Goal: Transaction & Acquisition: Purchase product/service

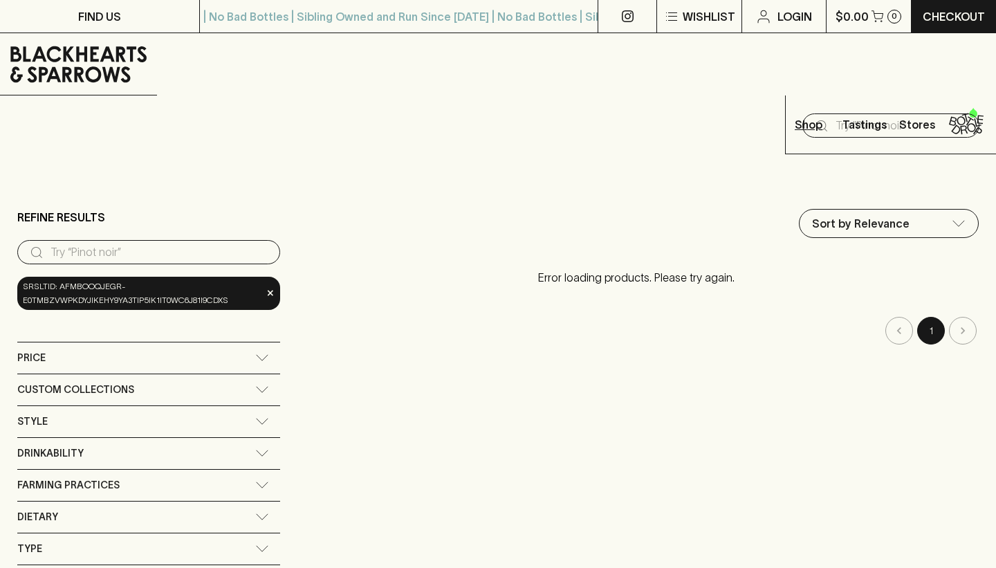
click at [835, 121] on icon "button" at bounding box center [835, 124] width 0 height 7
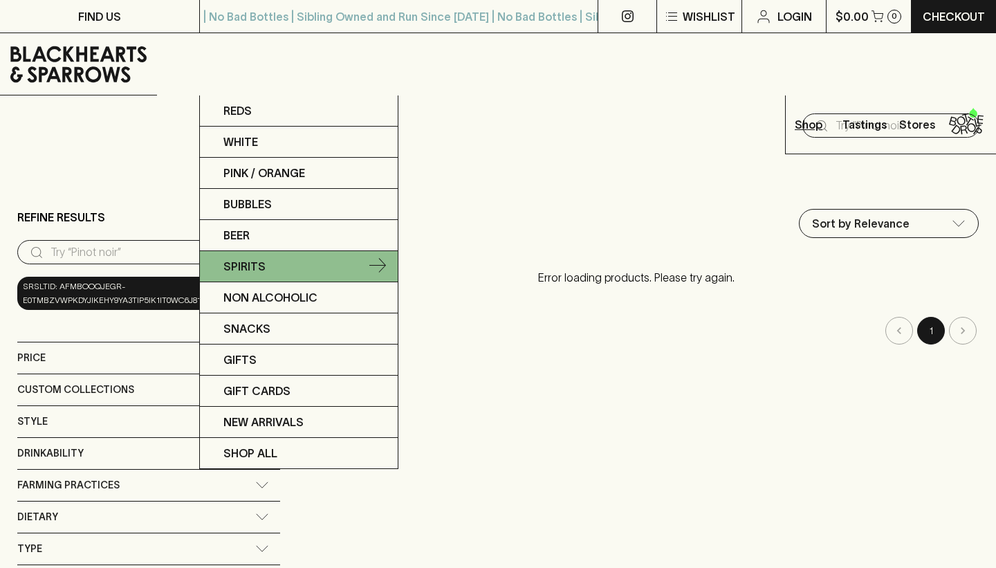
click at [257, 266] on p "Spirits" at bounding box center [244, 266] width 42 height 17
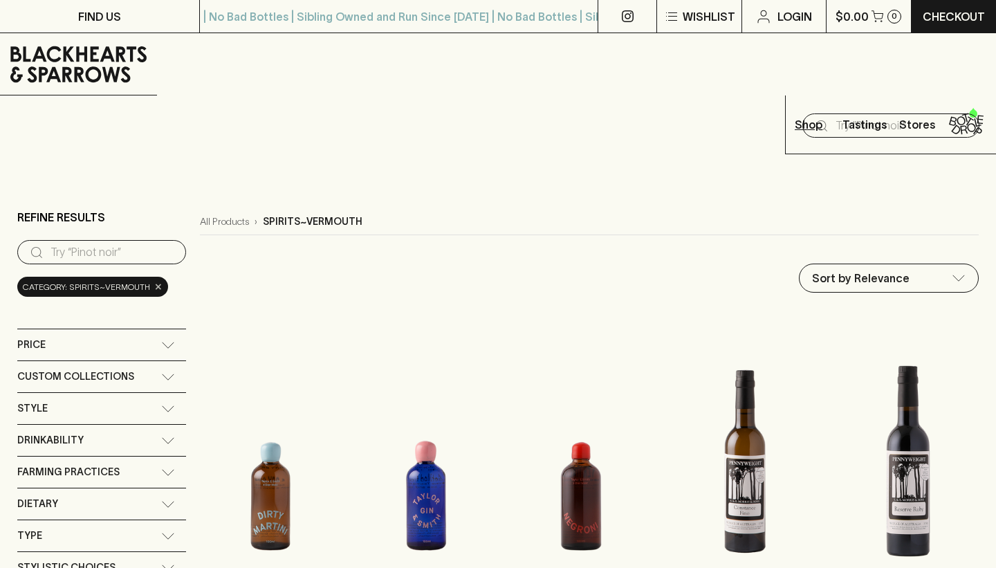
click at [156, 279] on span "×" at bounding box center [158, 286] width 8 height 15
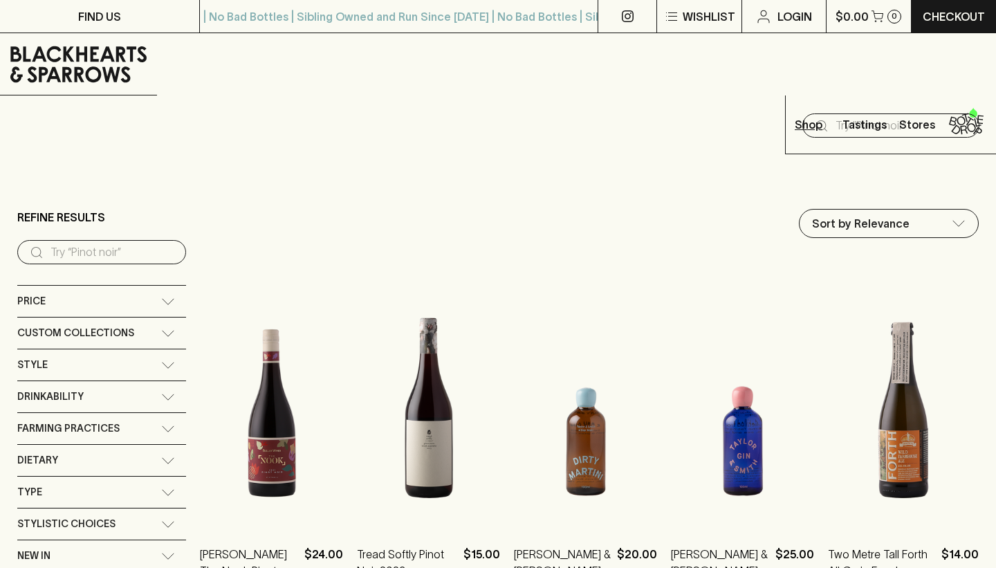
click at [146, 241] on input "search" at bounding box center [112, 252] width 124 height 22
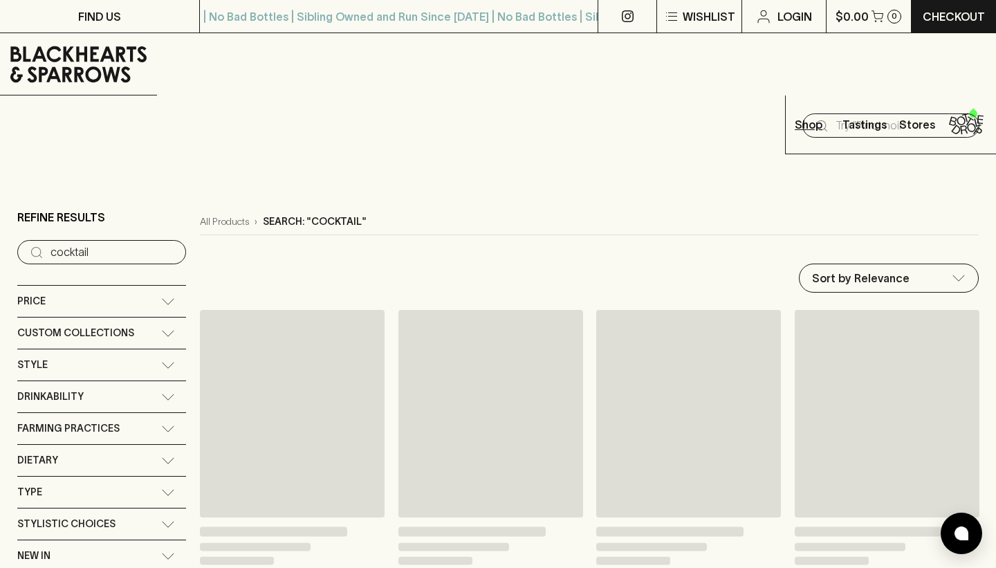
type input "cocktail"
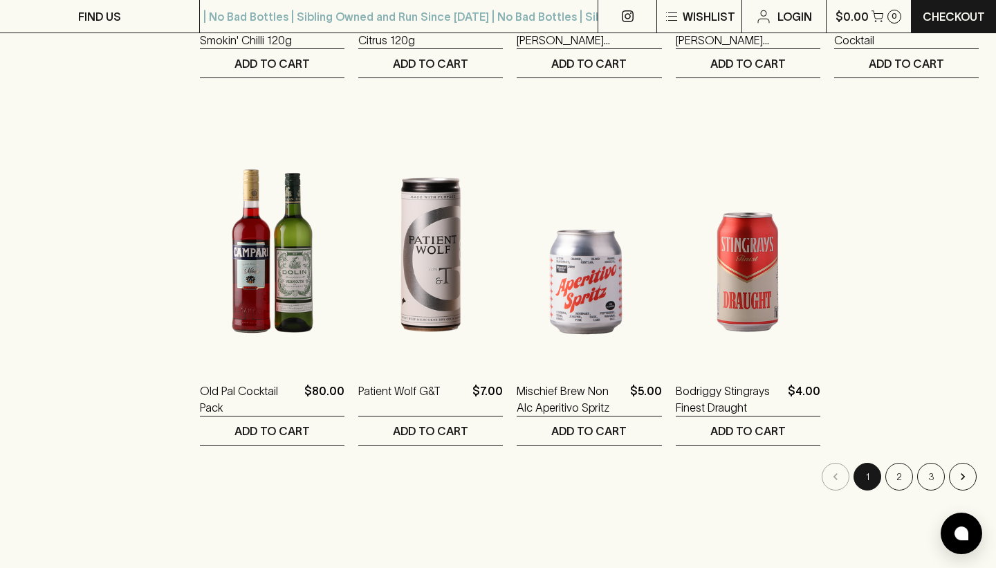
scroll to position [583, 0]
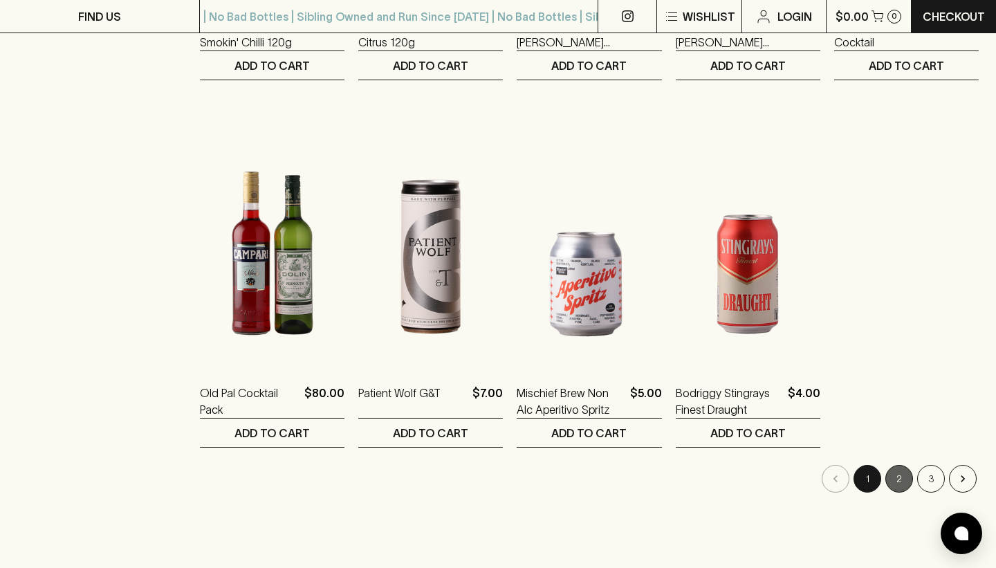
click at [904, 465] on button "2" at bounding box center [899, 479] width 28 height 28
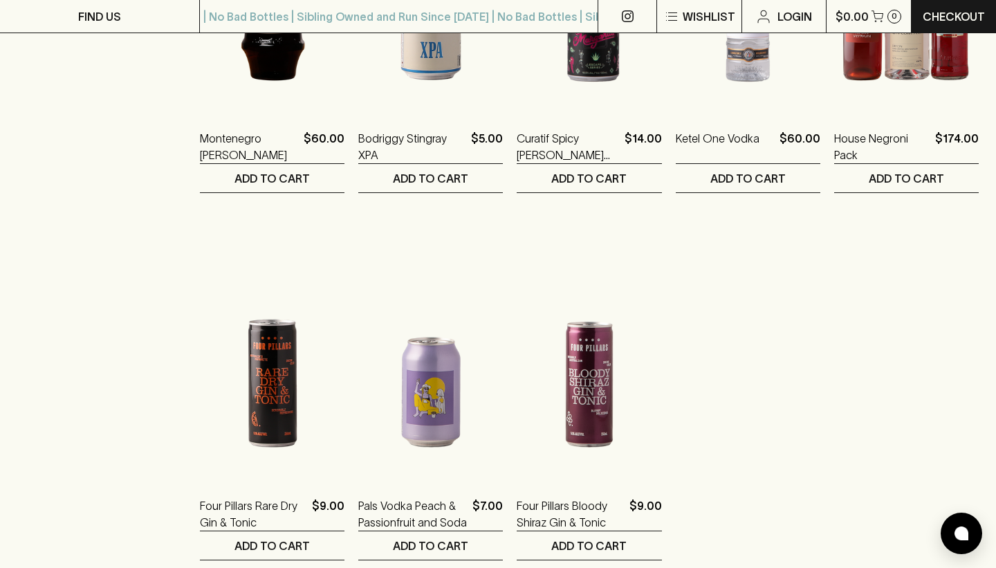
scroll to position [859, 0]
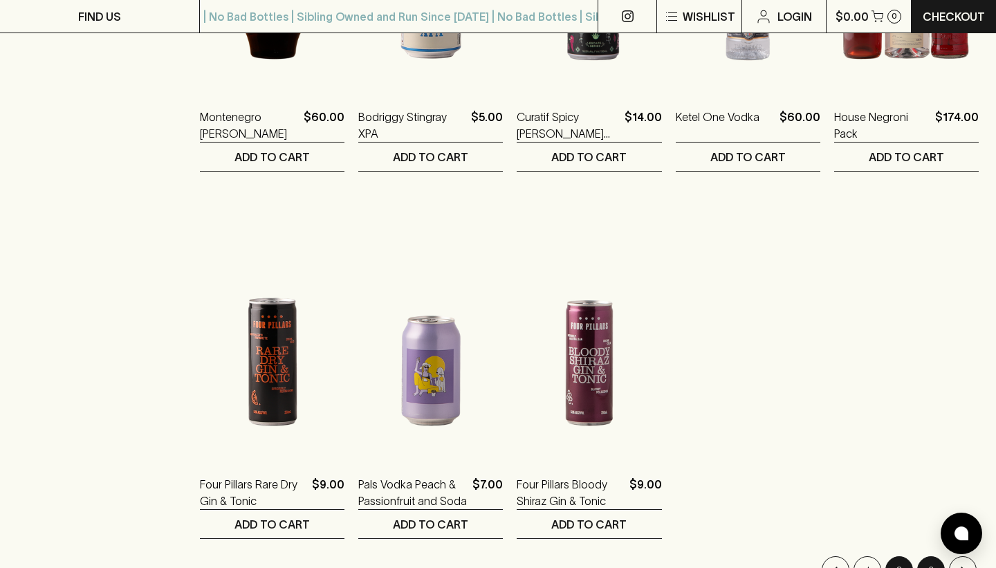
click at [931, 556] on button "3" at bounding box center [931, 570] width 28 height 28
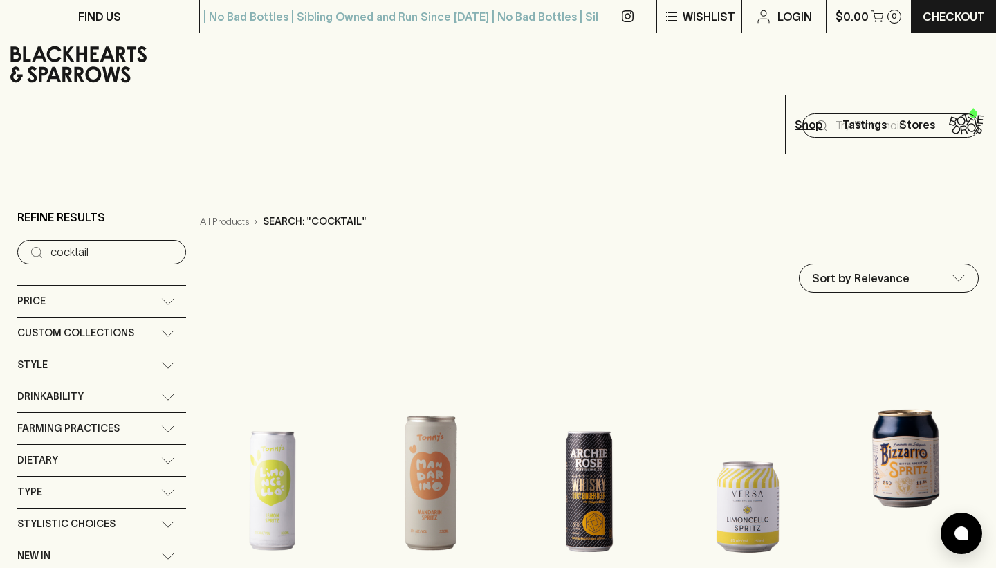
scroll to position [193, 0]
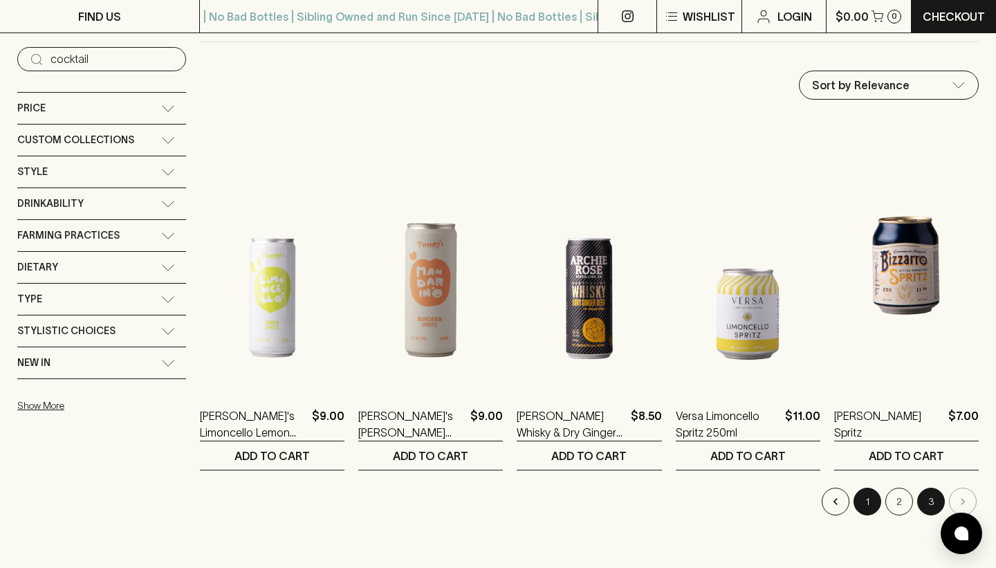
click at [867, 487] on button "1" at bounding box center [867, 501] width 28 height 28
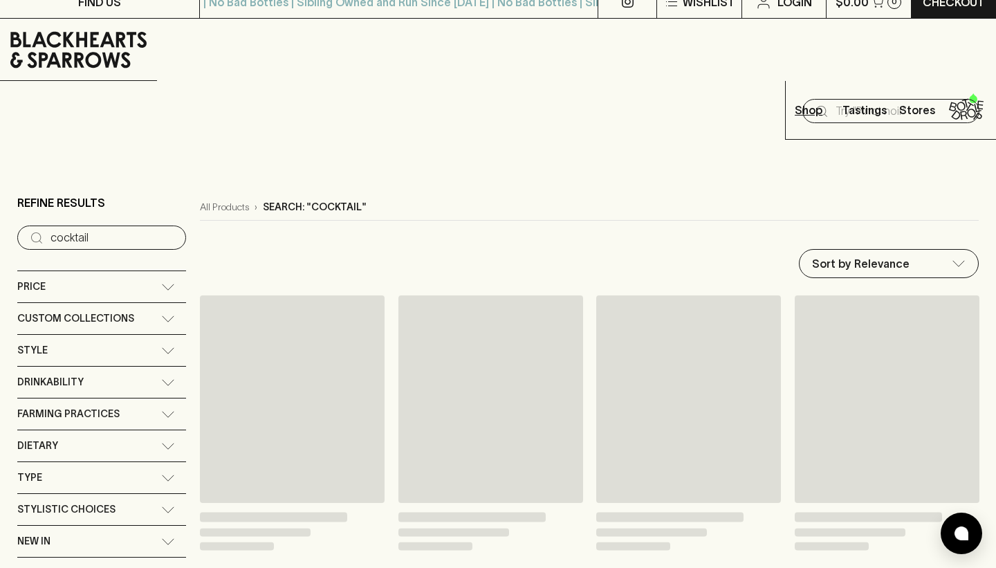
scroll to position [17, 0]
